Goal: Task Accomplishment & Management: Use online tool/utility

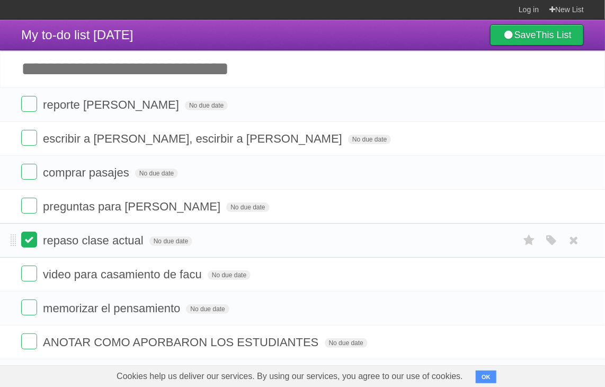
click at [28, 238] on label at bounding box center [29, 239] width 16 height 16
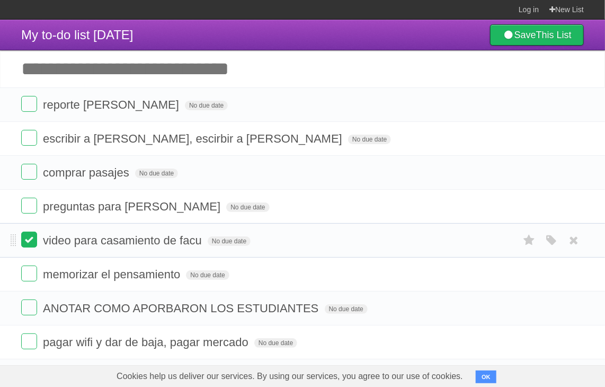
click at [28, 241] on label at bounding box center [29, 239] width 16 height 16
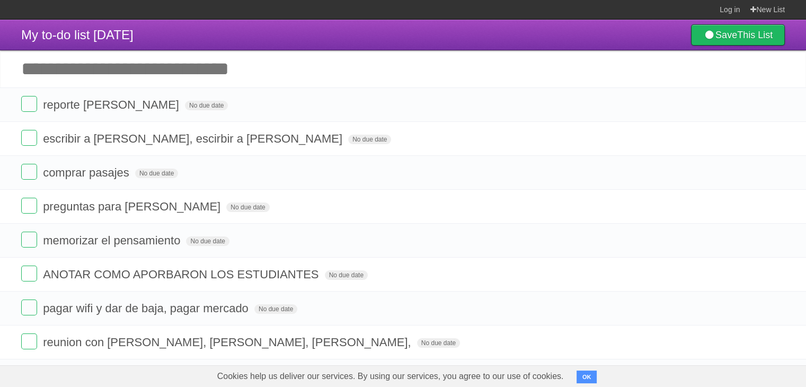
click at [125, 73] on input "Add another task" at bounding box center [403, 68] width 806 height 37
type input "**********"
click input "*********" at bounding box center [0, 0] width 0 height 0
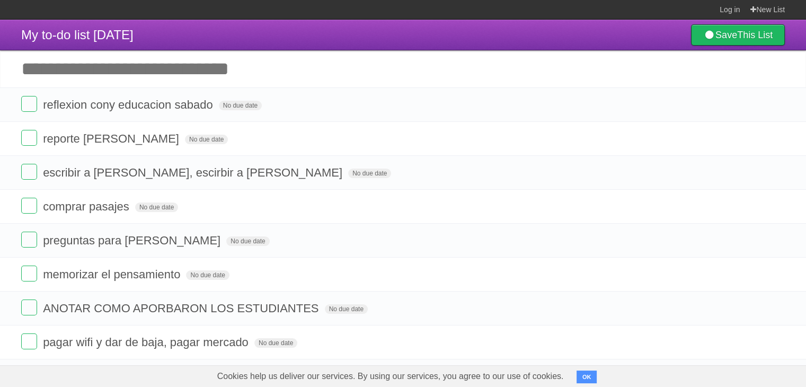
click at [205, 67] on input "Add another task" at bounding box center [403, 68] width 806 height 37
click at [604, 360] on li "reunion con [PERSON_NAME], [PERSON_NAME], [PERSON_NAME], No due date White Red …" at bounding box center [403, 376] width 806 height 34
click at [146, 79] on input "Add another task" at bounding box center [403, 68] width 806 height 37
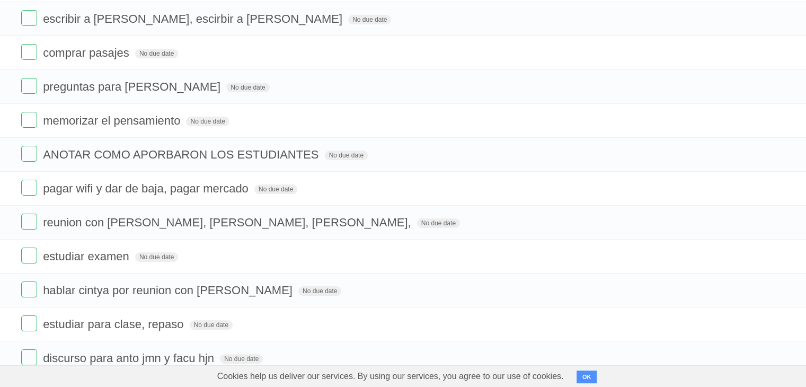
scroll to position [150, 0]
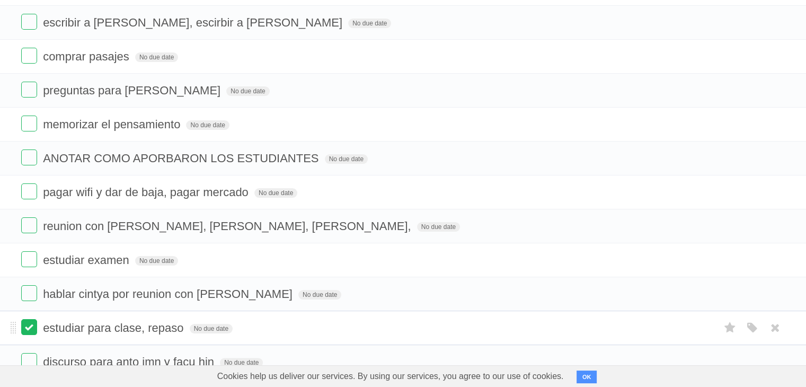
click at [23, 333] on label at bounding box center [29, 327] width 16 height 16
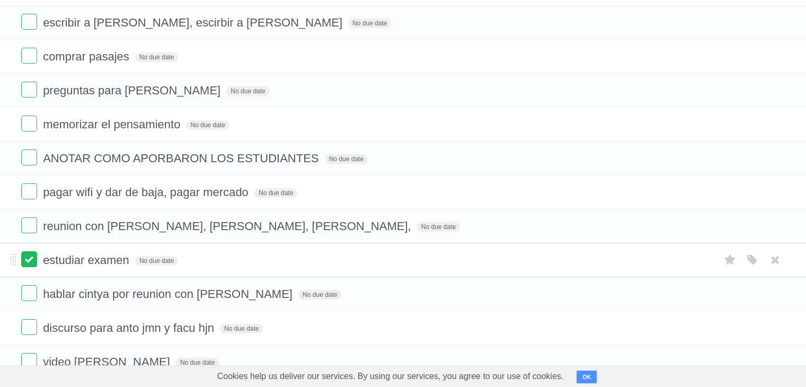
click at [29, 262] on label at bounding box center [29, 259] width 16 height 16
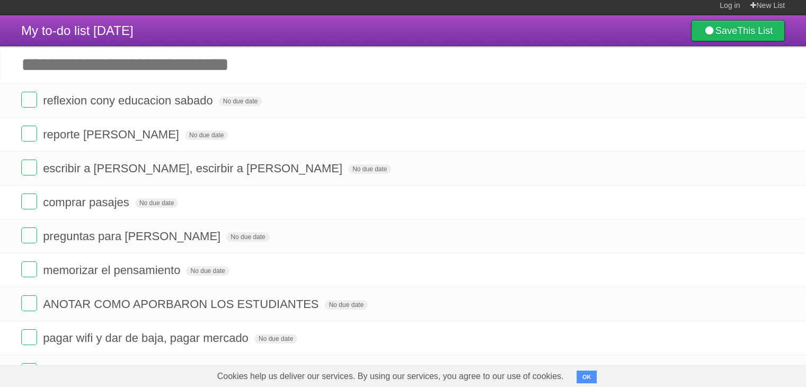
scroll to position [0, 0]
